Goal: Task Accomplishment & Management: Manage account settings

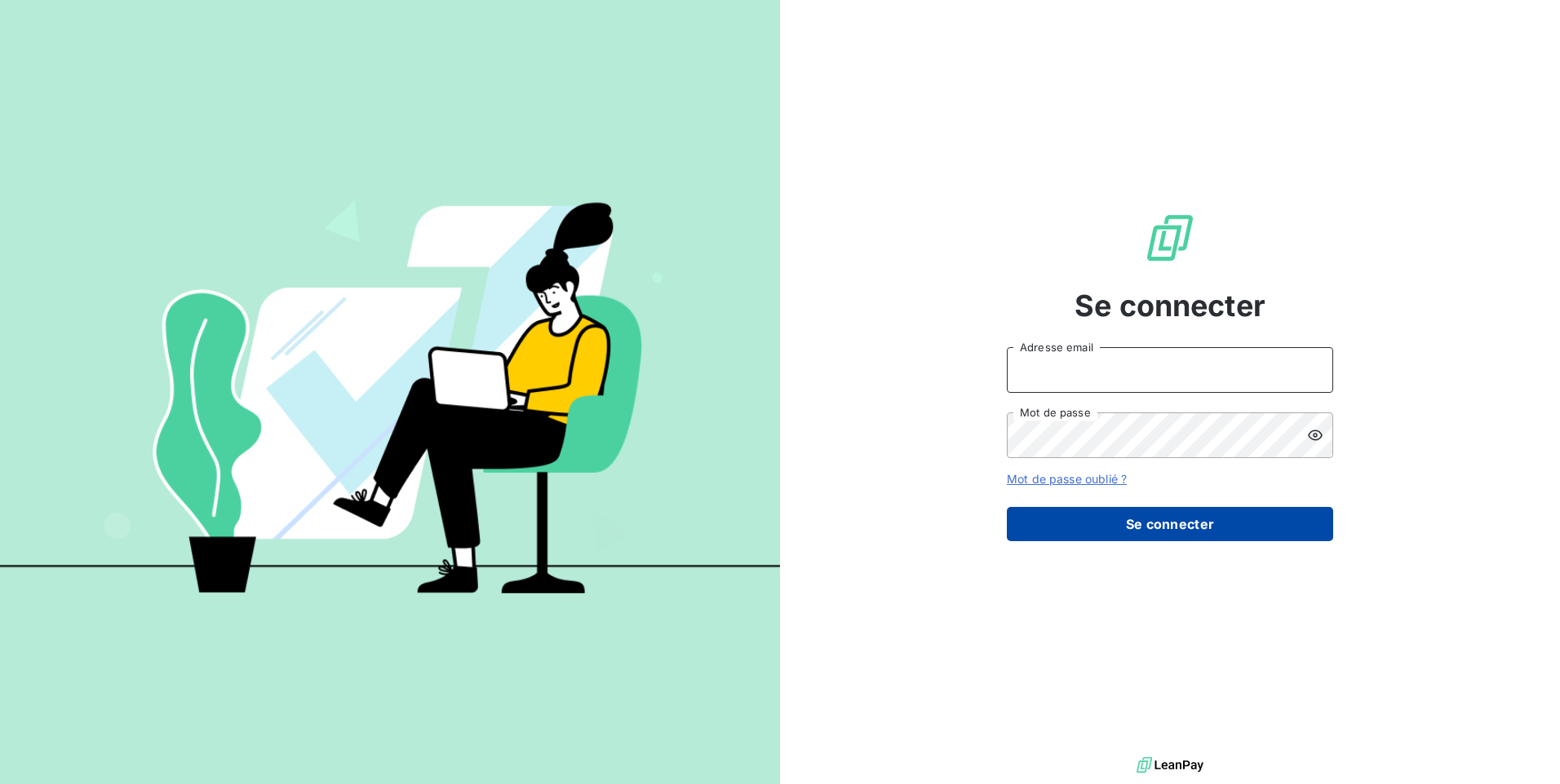
type input "[EMAIL_ADDRESS][DOMAIN_NAME]"
click at [1092, 525] on button "Se connecter" at bounding box center [1170, 524] width 326 height 34
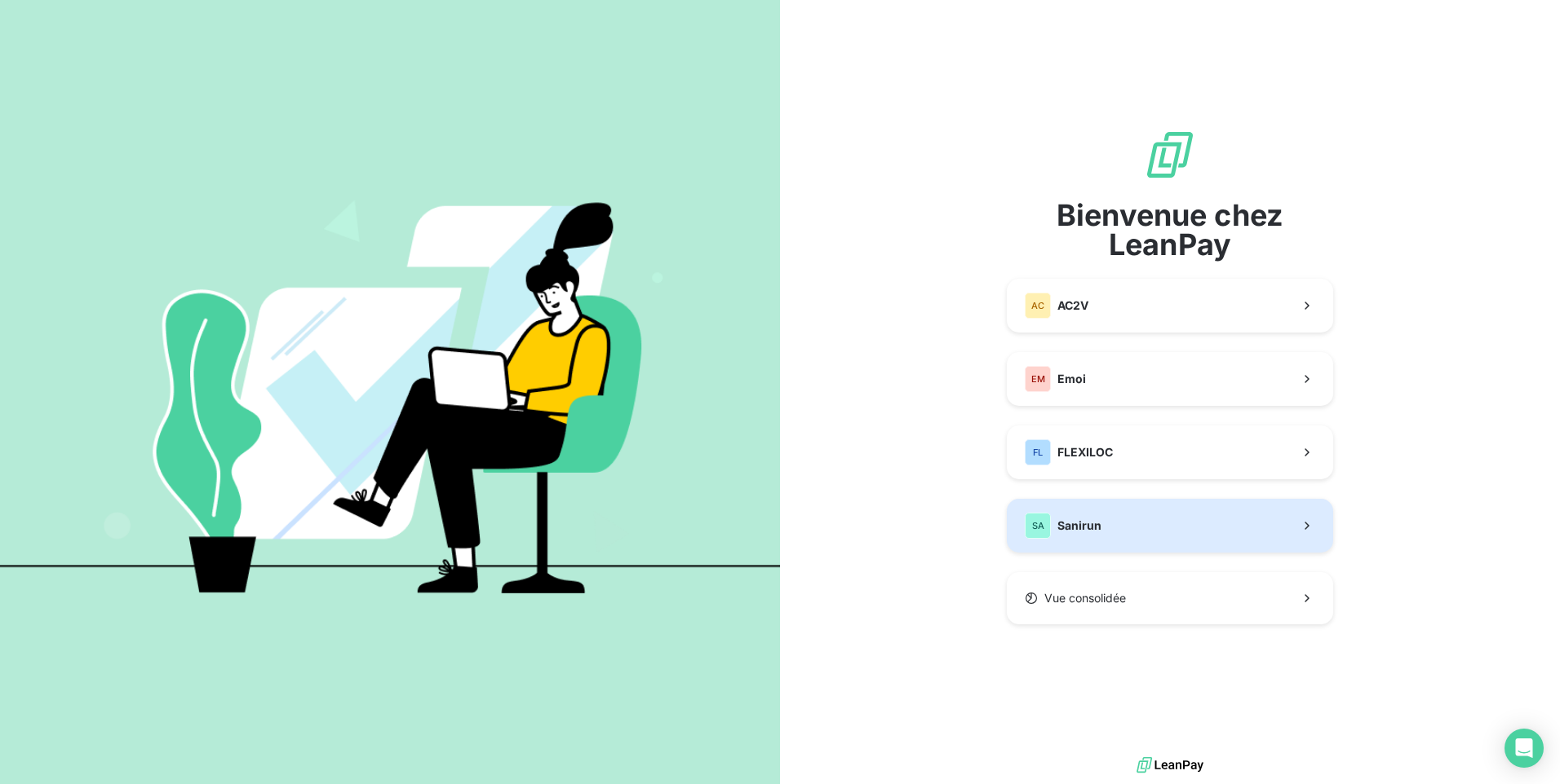
click at [1146, 525] on button "SA Sanirun" at bounding box center [1170, 526] width 326 height 54
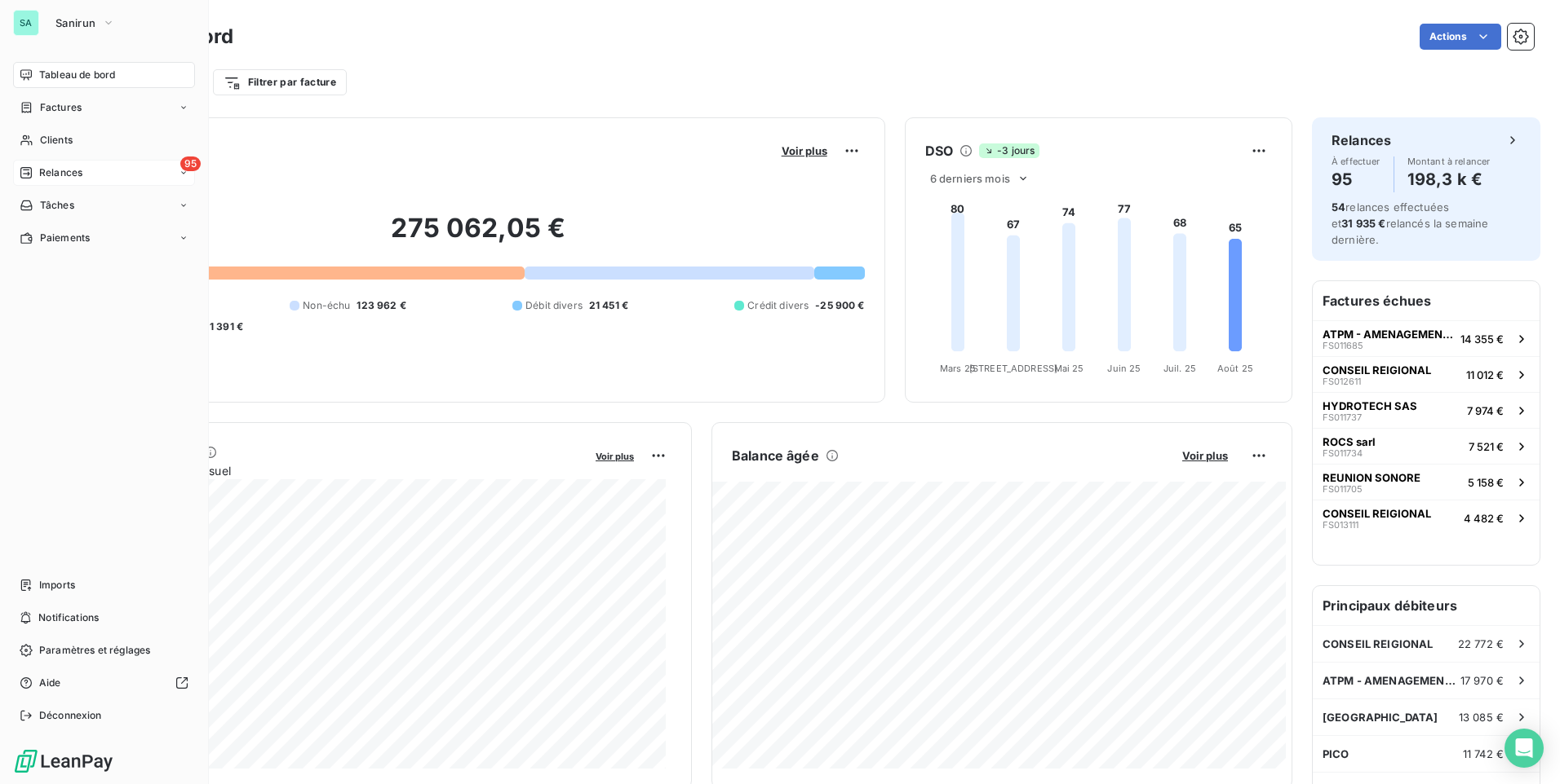
click at [186, 162] on span "95" at bounding box center [190, 164] width 21 height 14
